Goal: Information Seeking & Learning: Learn about a topic

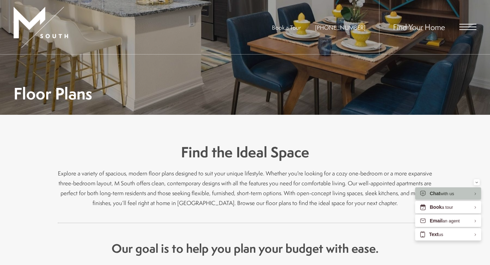
scroll to position [11, 0]
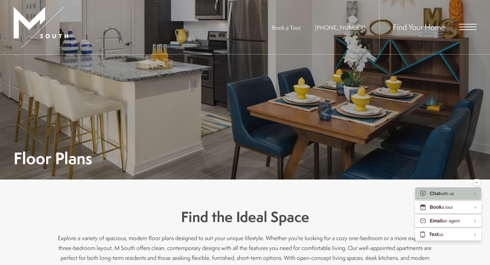
click at [466, 25] on span "Open Menu" at bounding box center [467, 27] width 17 height 6
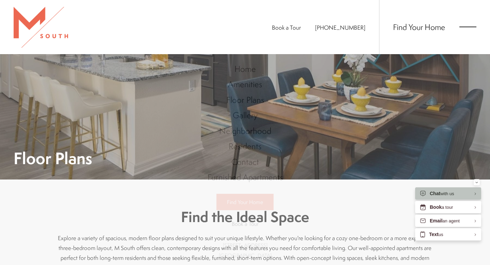
scroll to position [0, 0]
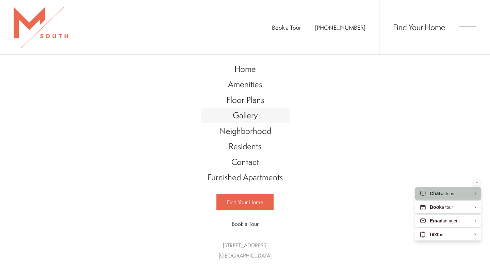
click at [248, 119] on span "Gallery" at bounding box center [245, 115] width 25 height 12
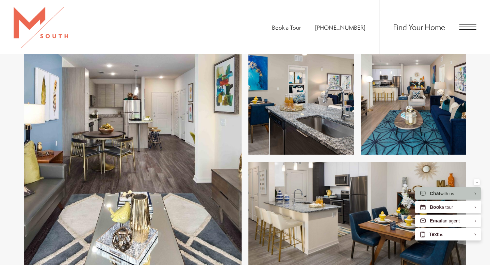
scroll to position [1273, 0]
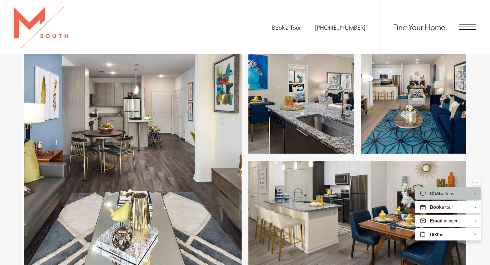
click at [397, 101] on img at bounding box center [414, 101] width 106 height 106
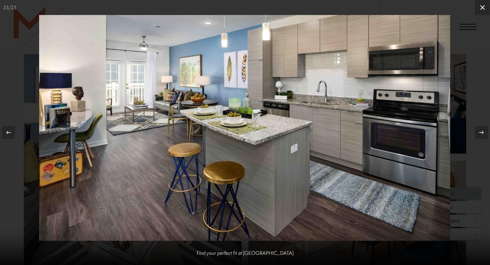
click at [482, 9] on icon at bounding box center [483, 7] width 8 height 8
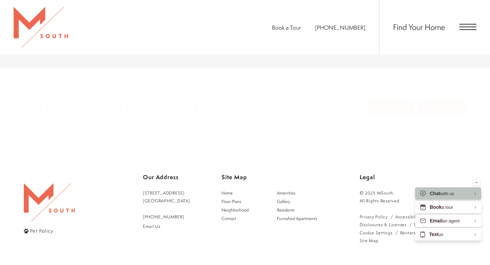
scroll to position [1753, 0]
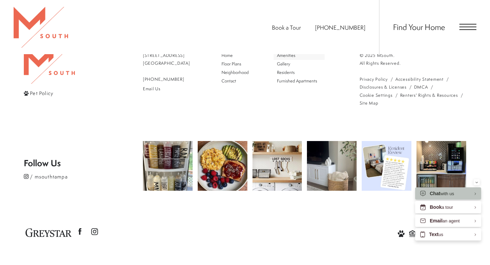
click at [293, 58] on link "Amenities" at bounding box center [299, 55] width 51 height 9
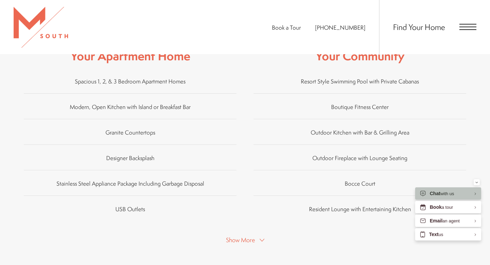
scroll to position [411, 0]
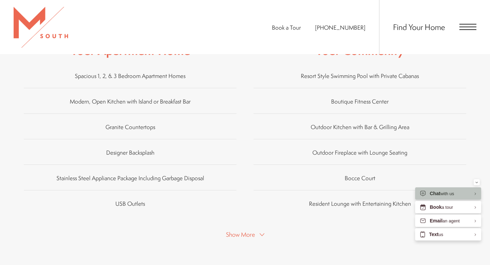
click at [262, 229] on button "Show More" at bounding box center [245, 234] width 43 height 10
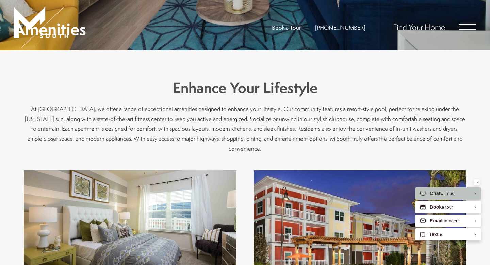
scroll to position [0, 0]
